Goal: Transaction & Acquisition: Purchase product/service

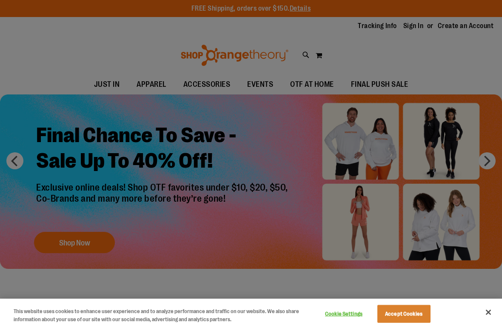
click at [89, 242] on div at bounding box center [251, 164] width 502 height 328
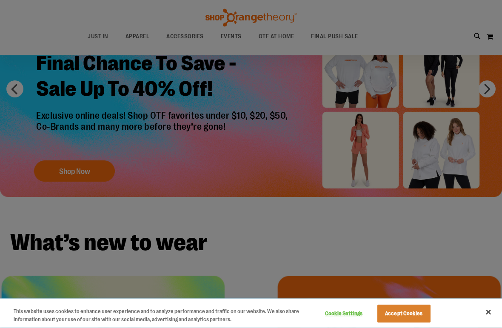
click at [488, 314] on button "Close" at bounding box center [488, 312] width 19 height 19
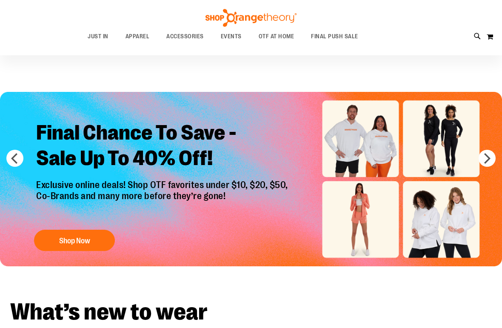
scroll to position [1, 0]
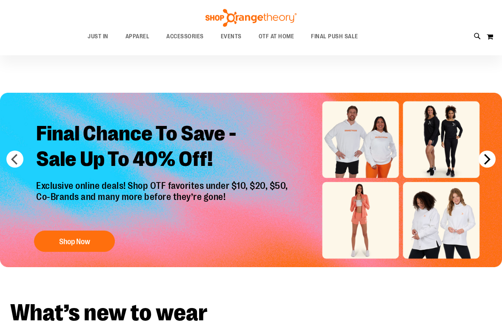
click at [488, 166] on button "next" at bounding box center [487, 159] width 17 height 17
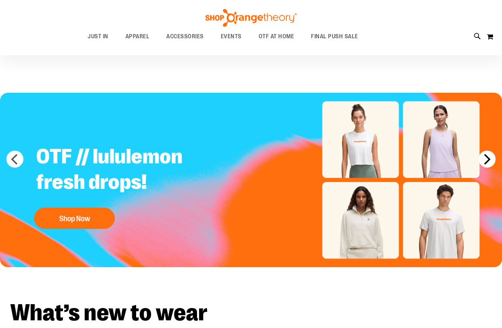
click at [488, 163] on button "next" at bounding box center [487, 159] width 17 height 17
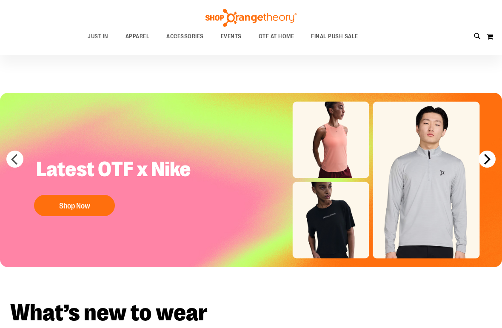
scroll to position [0, 0]
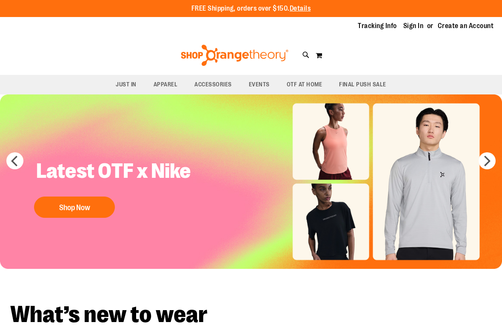
click at [329, 40] on div "Toggle Nav Search Popular Suggestions Advanced Search" at bounding box center [251, 55] width 502 height 39
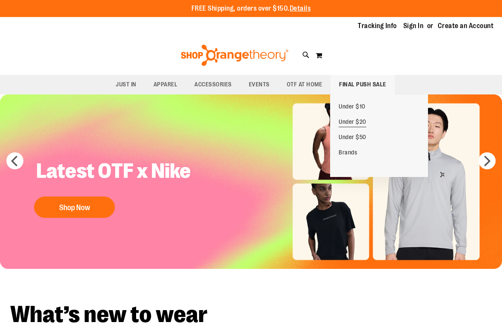
click at [364, 121] on span "Under $20" at bounding box center [353, 122] width 28 height 9
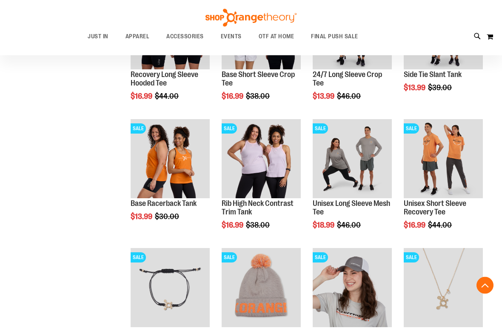
scroll to position [441, 0]
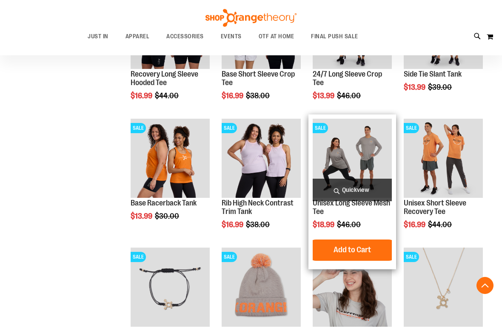
click at [366, 158] on img "product" at bounding box center [352, 158] width 79 height 79
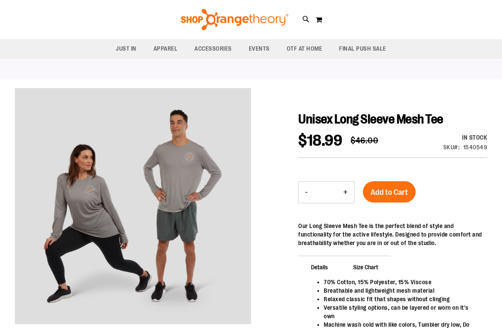
scroll to position [37, 0]
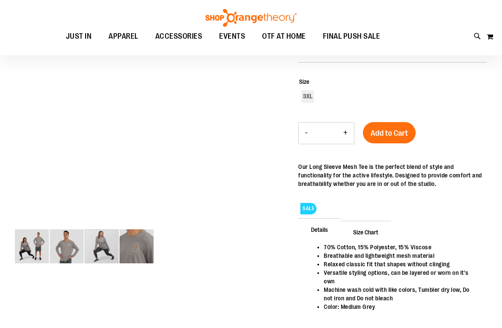
click at [113, 248] on img "image 3 of 4" at bounding box center [102, 246] width 34 height 34
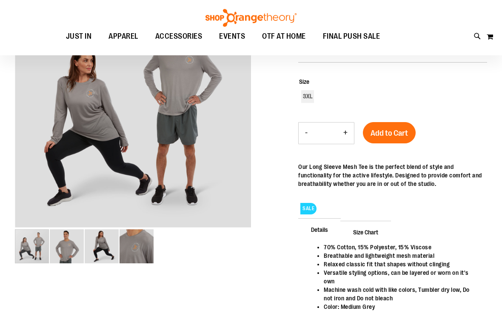
click at [26, 251] on img "image 1 of 4" at bounding box center [32, 246] width 34 height 34
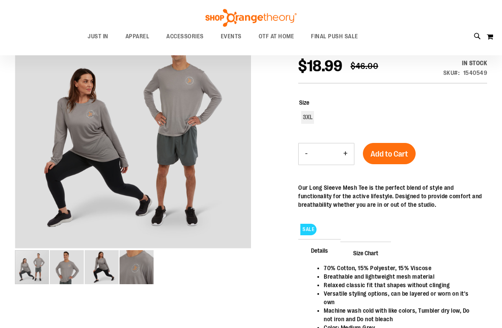
scroll to position [0, 0]
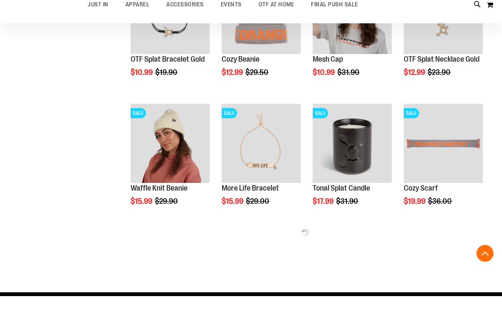
scroll to position [317, 0]
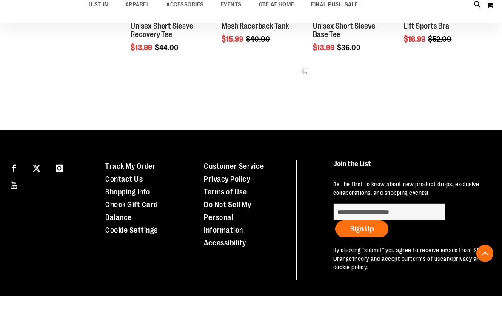
scroll to position [866, 0]
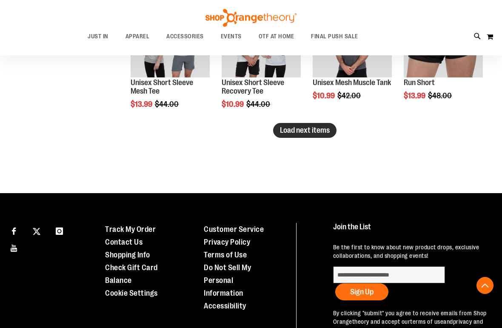
click at [308, 137] on button "Load next items" at bounding box center [304, 130] width 63 height 15
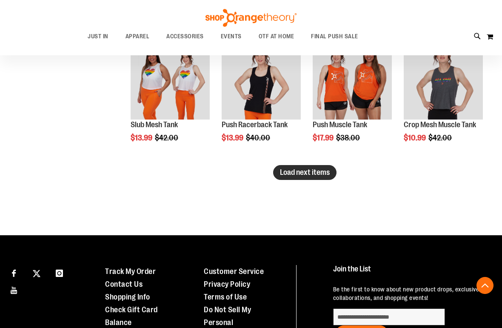
click at [323, 171] on span "Load next items" at bounding box center [305, 172] width 50 height 9
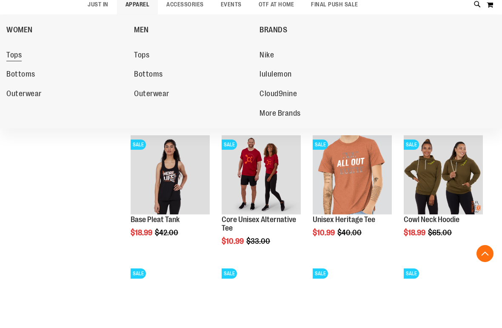
click at [21, 83] on span "Tops" at bounding box center [13, 88] width 15 height 11
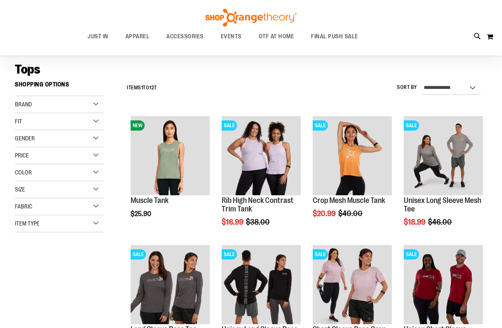
scroll to position [57, 0]
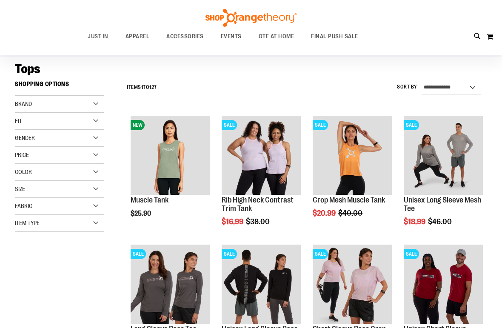
click at [19, 120] on span "Fit" at bounding box center [18, 120] width 7 height 7
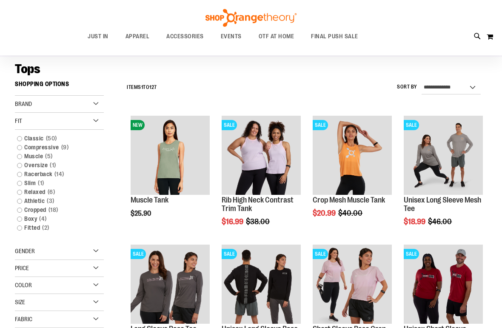
click at [23, 123] on div "Fit" at bounding box center [59, 121] width 89 height 17
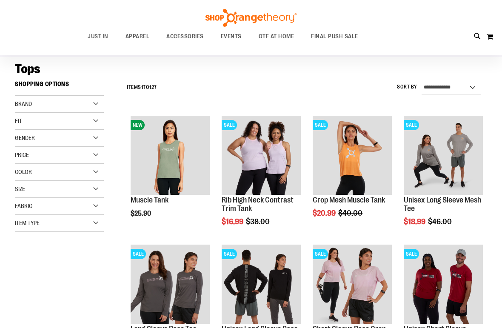
click at [20, 138] on span "Gender" at bounding box center [25, 137] width 20 height 7
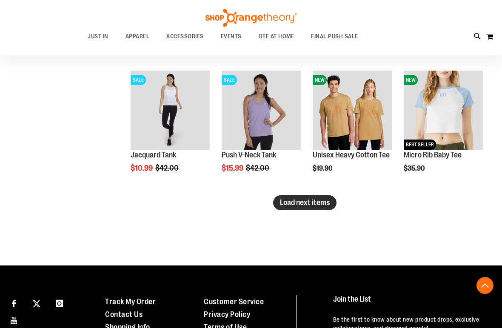
click at [326, 206] on span "Load next items" at bounding box center [305, 202] width 50 height 9
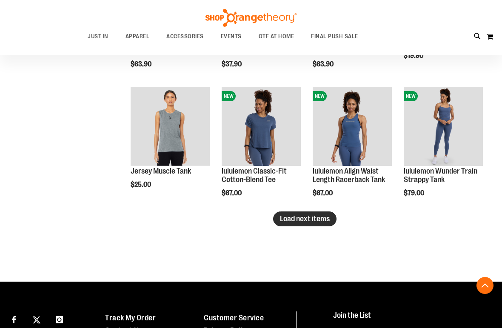
click at [323, 221] on span "Load next items" at bounding box center [305, 218] width 50 height 9
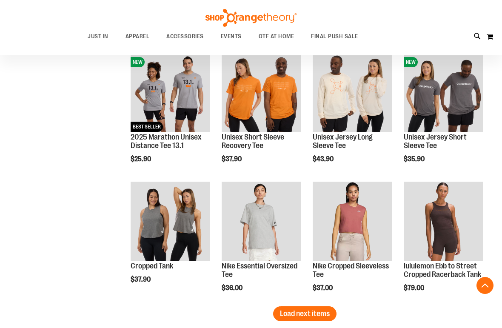
scroll to position [1796, 0]
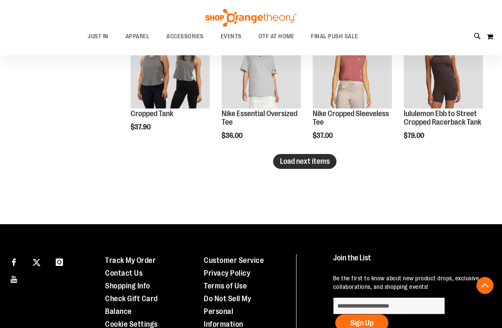
click at [322, 166] on span "Load next items" at bounding box center [305, 161] width 50 height 9
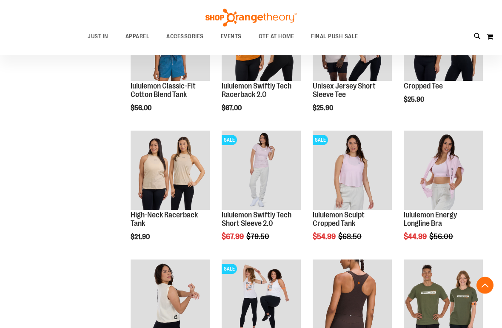
scroll to position [2101, 0]
